Goal: Task Accomplishment & Management: Complete application form

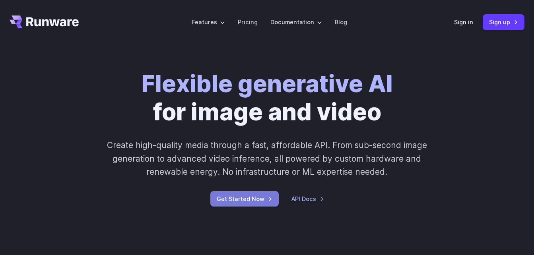
click at [269, 199] on link "Get Started Now" at bounding box center [244, 198] width 68 height 15
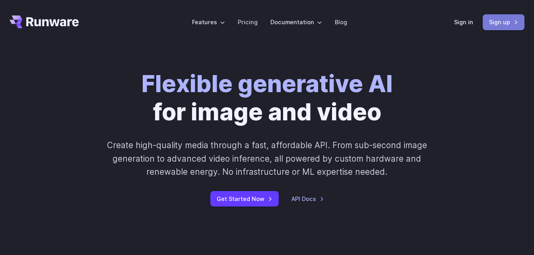
click at [503, 23] on link "Sign up" at bounding box center [503, 21] width 42 height 15
